Goal: Find specific page/section: Find specific page/section

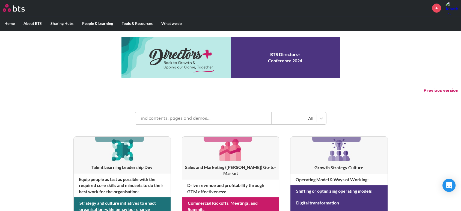
click at [184, 116] on input "text" at bounding box center [203, 118] width 137 height 12
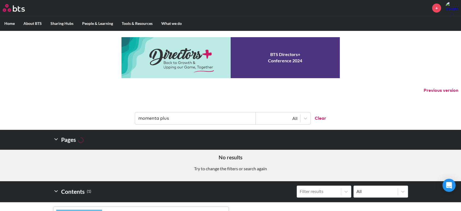
drag, startPoint x: 160, startPoint y: 118, endPoint x: 201, endPoint y: 117, distance: 40.7
click at [201, 117] on input "momenta plus" at bounding box center [195, 118] width 121 height 12
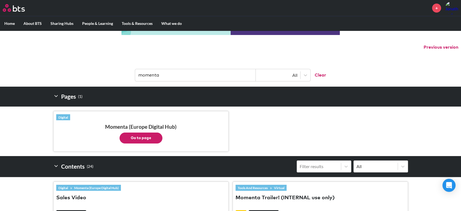
scroll to position [91, 0]
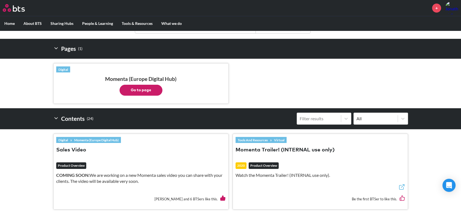
click at [146, 88] on button "Go to page" at bounding box center [141, 90] width 43 height 11
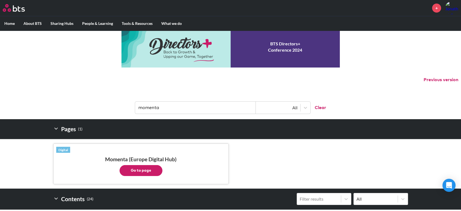
scroll to position [0, 0]
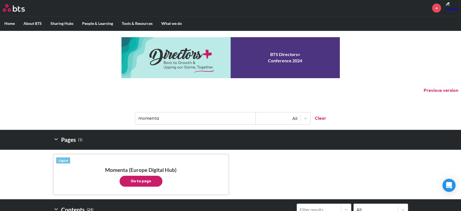
click at [183, 117] on input "momenta" at bounding box center [195, 118] width 121 height 12
type input "momenta plus"
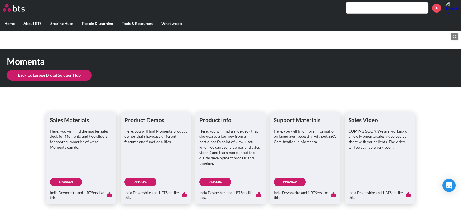
scroll to position [7, 0]
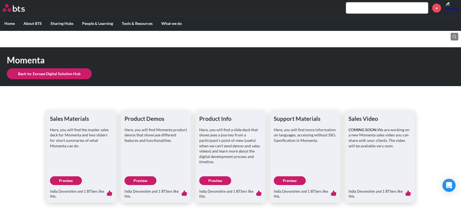
click at [219, 180] on link "Preview" at bounding box center [215, 180] width 32 height 9
